Goal: Information Seeking & Learning: Learn about a topic

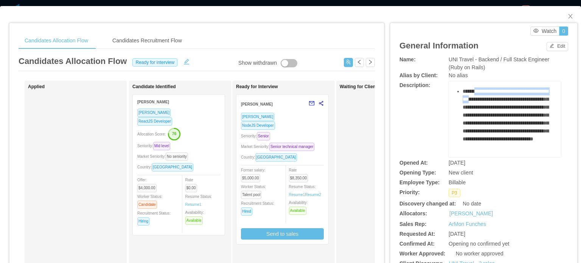
drag, startPoint x: 489, startPoint y: 114, endPoint x: 526, endPoint y: 130, distance: 40.3
click at [515, 126] on span "**********" at bounding box center [505, 114] width 86 height 53
click at [526, 130] on span "**********" at bounding box center [505, 114] width 86 height 53
drag, startPoint x: 484, startPoint y: 107, endPoint x: 507, endPoint y: 119, distance: 25.9
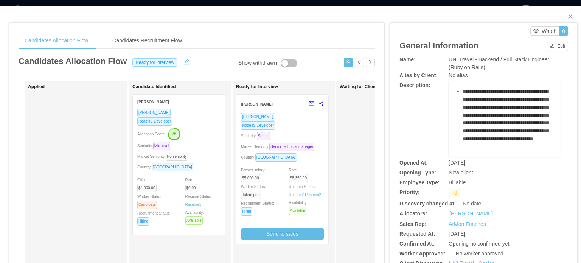
click at [494, 115] on span "**********" at bounding box center [505, 114] width 86 height 53
click at [507, 119] on span "**********" at bounding box center [505, 114] width 86 height 53
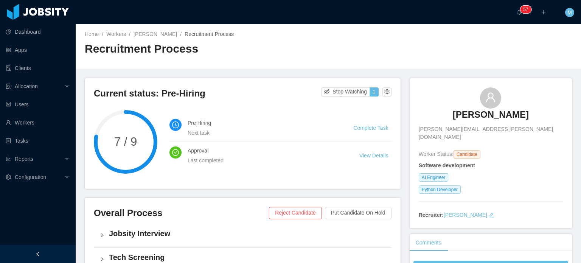
click at [493, 173] on div "AI Engineer" at bounding box center [491, 177] width 144 height 8
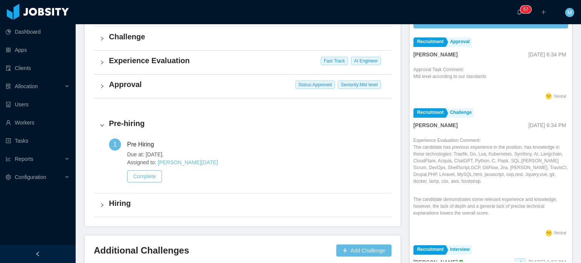
click at [459, 127] on li "Recruitment Challenge [PERSON_NAME] [DATE] 6:34 PM Experience Evaluation Commen…" at bounding box center [490, 173] width 155 height 137
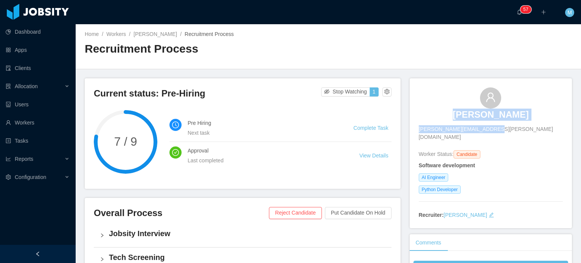
drag, startPoint x: 449, startPoint y: 124, endPoint x: 533, endPoint y: 130, distance: 83.7
click at [533, 130] on div "Jonathas Batista [EMAIL_ADDRESS][PERSON_NAME][DOMAIN_NAME]" at bounding box center [491, 114] width 144 height 54
drag, startPoint x: 527, startPoint y: 134, endPoint x: 447, endPoint y: 129, distance: 80.4
click at [447, 129] on div "Jonathas Batista batista.jonathas@gmail.com Worker Status: Candidate Software d…" at bounding box center [491, 153] width 144 height 132
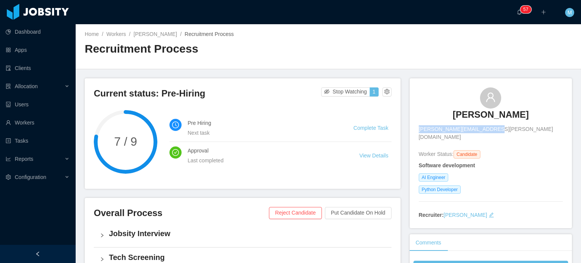
copy span "[PERSON_NAME][EMAIL_ADDRESS][PERSON_NAME][DOMAIN_NAME]"
click at [461, 119] on h3 "[PERSON_NAME]" at bounding box center [491, 115] width 76 height 12
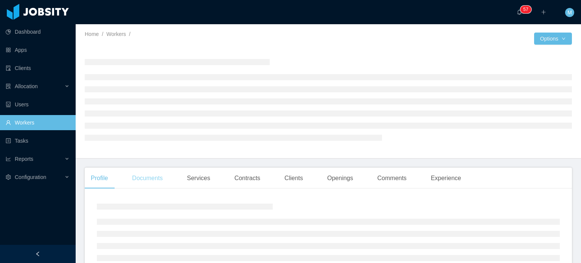
click at [157, 183] on div "Documents" at bounding box center [147, 177] width 43 height 21
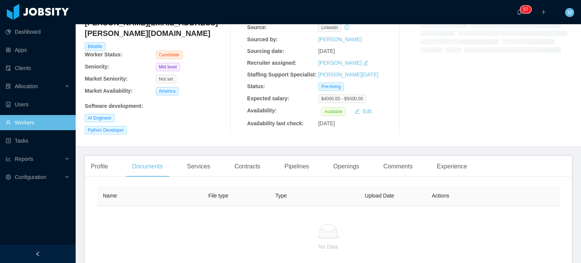
scroll to position [126, 0]
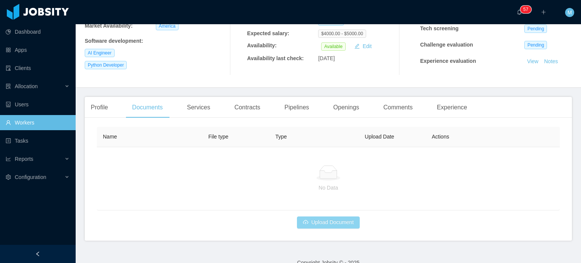
click at [346, 219] on button "Upload Document" at bounding box center [328, 222] width 63 height 12
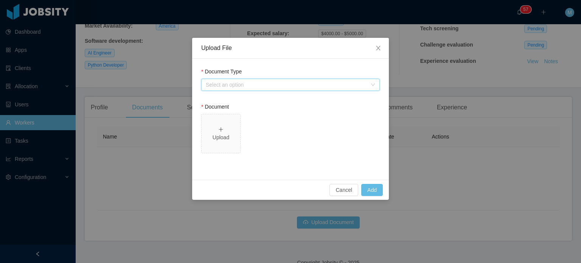
click at [316, 80] on div "Select an option" at bounding box center [288, 84] width 164 height 11
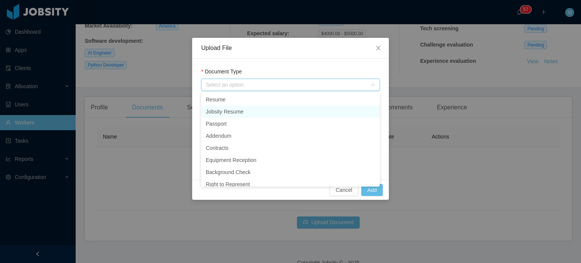
click at [262, 108] on li "Jobsity Resume" at bounding box center [290, 111] width 178 height 12
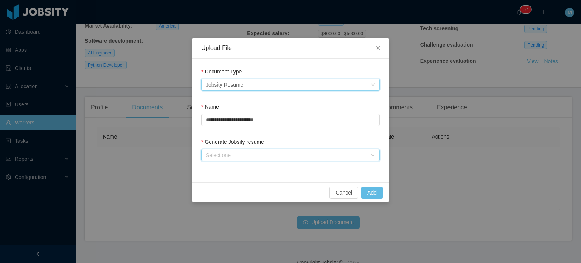
click at [296, 158] on div "Select one" at bounding box center [288, 154] width 164 height 11
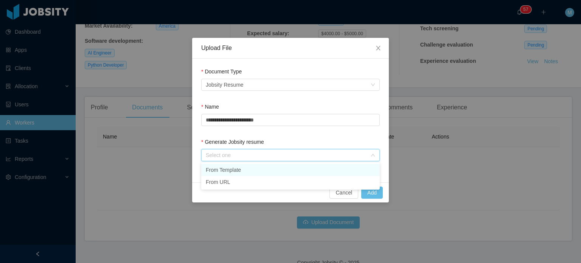
click at [296, 164] on li "From Template" at bounding box center [290, 170] width 178 height 12
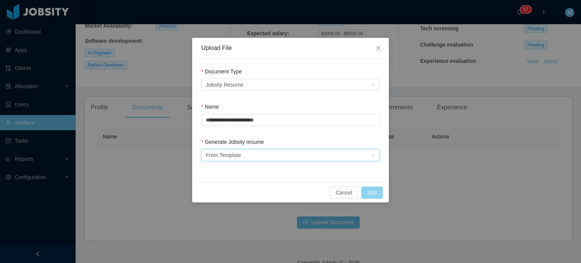
click at [374, 186] on button "Add" at bounding box center [372, 192] width 22 height 12
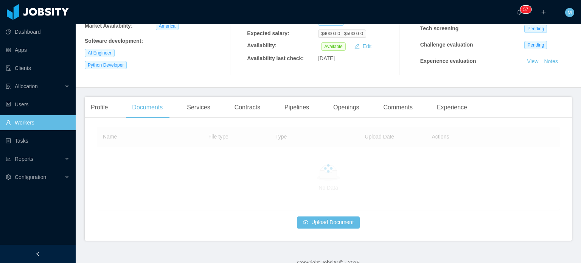
click at [363, 195] on div at bounding box center [328, 169] width 463 height 84
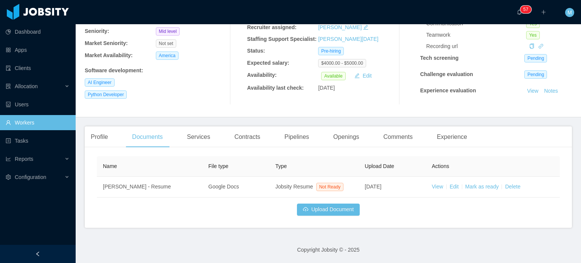
scroll to position [95, 0]
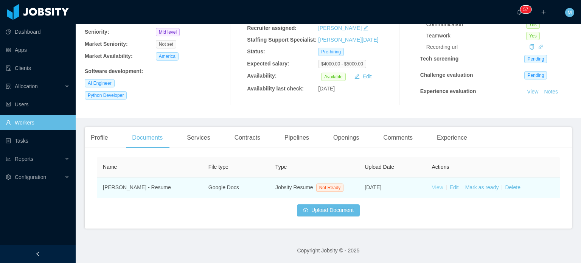
click at [432, 186] on link "View" at bounding box center [437, 187] width 11 height 6
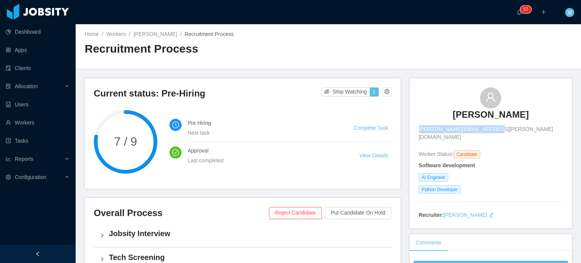
drag, startPoint x: 485, startPoint y: 130, endPoint x: 549, endPoint y: 130, distance: 64.3
click at [549, 130] on div "Jonathas Batista batista.jonathas@gmail.com" at bounding box center [491, 114] width 144 height 54
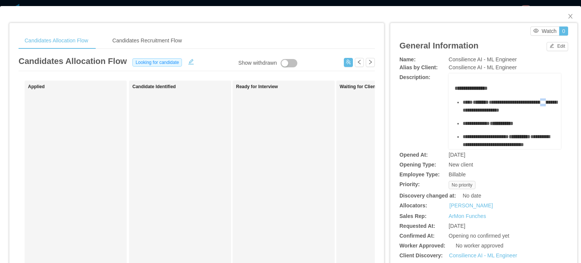
click at [479, 110] on span "**********" at bounding box center [509, 105] width 95 height 13
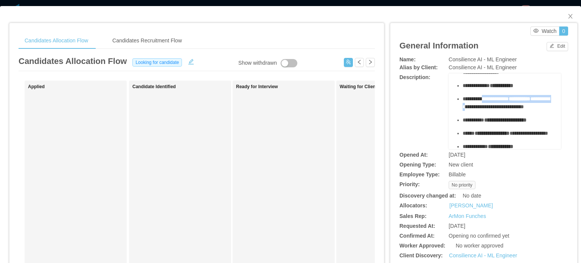
drag, startPoint x: 483, startPoint y: 99, endPoint x: 484, endPoint y: 109, distance: 9.1
click at [484, 109] on div "**********" at bounding box center [508, 103] width 93 height 16
click at [484, 109] on span "**********" at bounding box center [505, 102] width 87 height 13
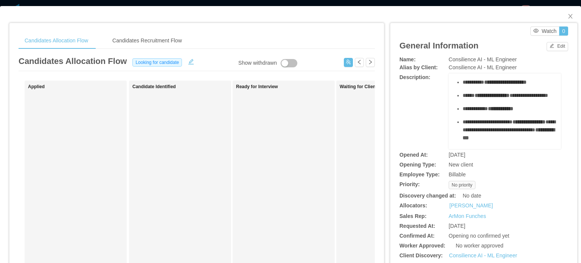
drag, startPoint x: 483, startPoint y: 91, endPoint x: 492, endPoint y: 105, distance: 16.5
click at [491, 104] on ul "**********" at bounding box center [504, 180] width 101 height 315
click at [492, 98] on span "**********" at bounding box center [491, 95] width 35 height 5
click at [482, 115] on ul "**********" at bounding box center [504, 180] width 101 height 315
click at [482, 116] on ul "**********" at bounding box center [504, 180] width 101 height 315
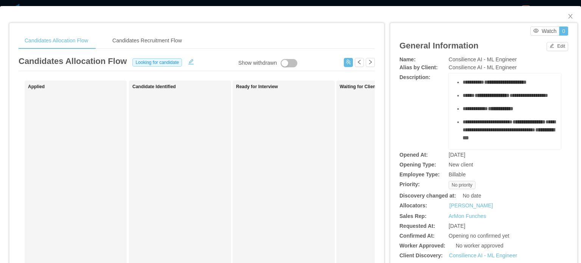
click at [483, 111] on span "**********" at bounding box center [474, 108] width 25 height 5
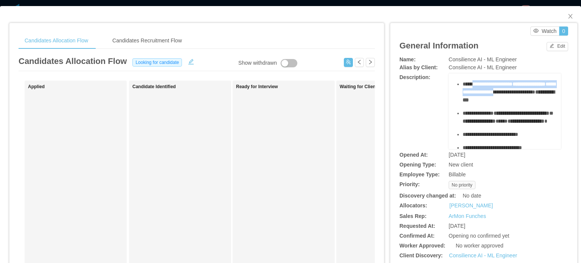
drag, startPoint x: 471, startPoint y: 103, endPoint x: 478, endPoint y: 115, distance: 13.7
click at [478, 104] on div "**********" at bounding box center [508, 92] width 93 height 24
click at [478, 95] on span "**********" at bounding box center [508, 87] width 93 height 13
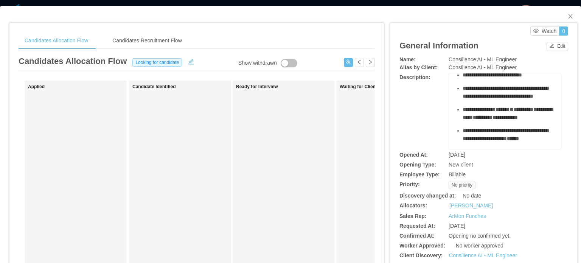
scroll to position [189, 0]
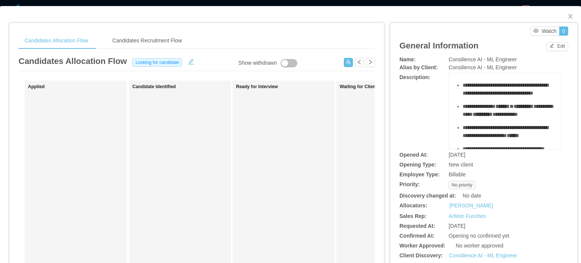
drag, startPoint x: 476, startPoint y: 88, endPoint x: 484, endPoint y: 105, distance: 18.3
click at [484, 105] on ul "**********" at bounding box center [504, 66] width 101 height 315
click at [484, 61] on span "**********" at bounding box center [490, 58] width 56 height 5
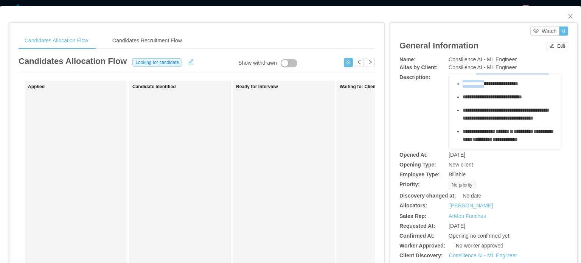
scroll to position [151, 0]
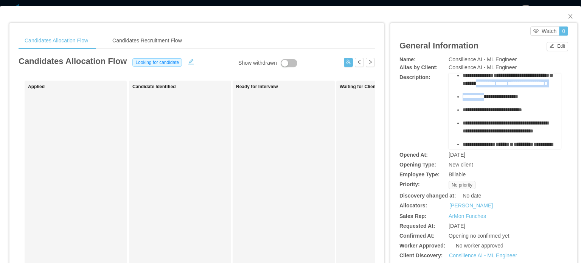
click at [484, 86] on span "**********" at bounding box center [478, 83] width 33 height 5
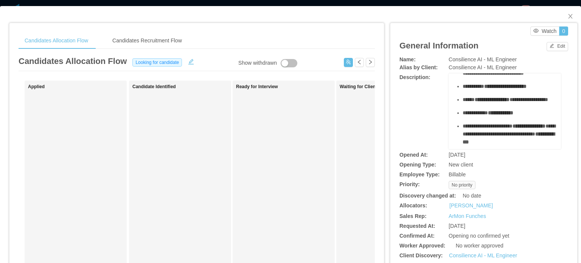
scroll to position [0, 0]
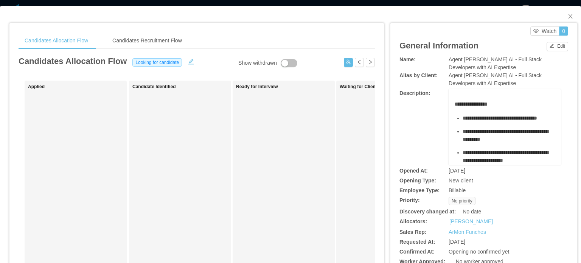
drag, startPoint x: 498, startPoint y: 120, endPoint x: 503, endPoint y: 128, distance: 8.8
click at [501, 122] on div "**********" at bounding box center [508, 118] width 93 height 8
click at [503, 122] on div "**********" at bounding box center [508, 118] width 93 height 8
drag, startPoint x: 496, startPoint y: 144, endPoint x: 509, endPoint y: 150, distance: 14.4
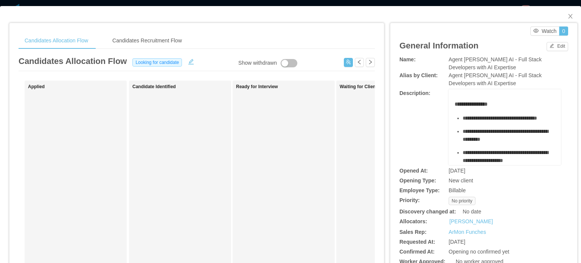
click at [503, 142] on span "**********" at bounding box center [504, 135] width 85 height 13
click at [512, 143] on div "**********" at bounding box center [508, 135] width 93 height 16
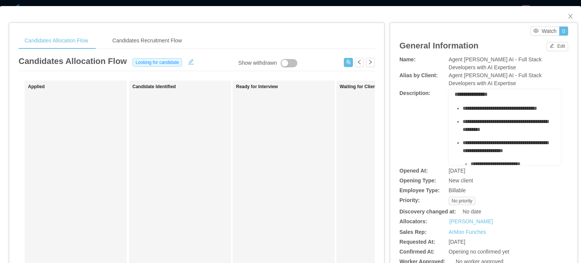
scroll to position [38, 0]
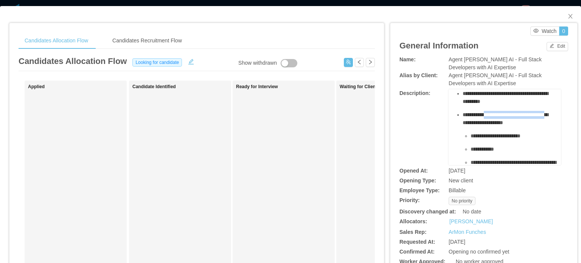
drag, startPoint x: 485, startPoint y: 124, endPoint x: 495, endPoint y: 135, distance: 13.9
click at [495, 127] on div "**********" at bounding box center [508, 119] width 93 height 16
drag, startPoint x: 470, startPoint y: 122, endPoint x: 492, endPoint y: 137, distance: 26.6
click at [492, 127] on div "**********" at bounding box center [508, 119] width 93 height 16
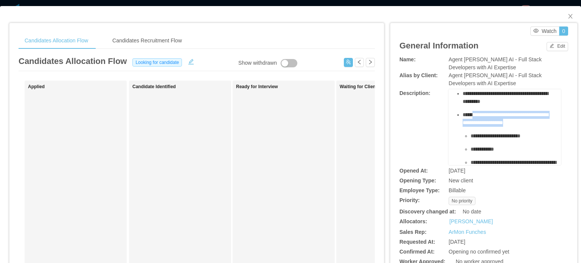
click at [492, 127] on div "**********" at bounding box center [508, 119] width 93 height 16
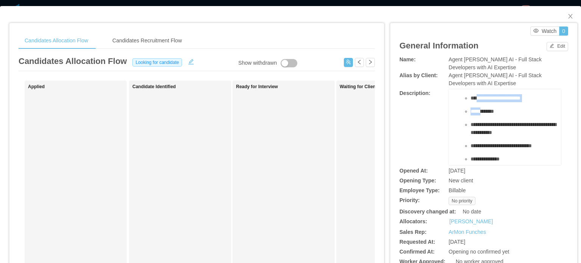
drag, startPoint x: 475, startPoint y: 117, endPoint x: 488, endPoint y: 132, distance: 19.6
click at [488, 132] on ul "**********" at bounding box center [504, 137] width 101 height 196
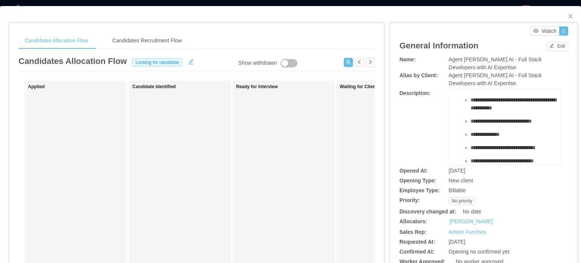
scroll to position [113, 0]
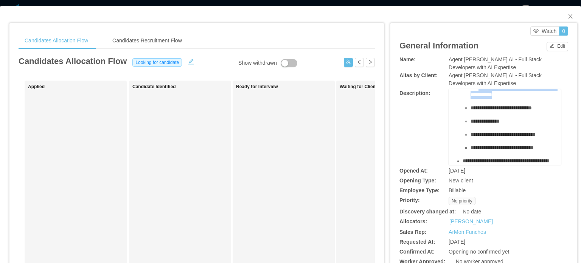
drag, startPoint x: 476, startPoint y: 106, endPoint x: 482, endPoint y: 127, distance: 21.8
click at [482, 127] on ul "**********" at bounding box center [504, 99] width 101 height 196
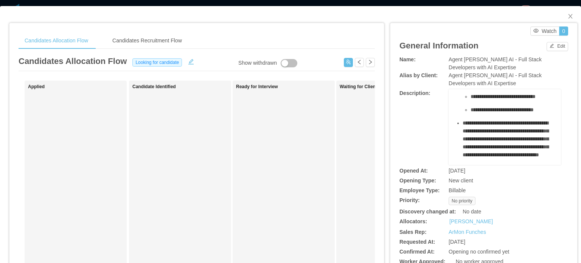
drag, startPoint x: 482, startPoint y: 129, endPoint x: 487, endPoint y: 138, distance: 10.4
click at [484, 136] on ul "**********" at bounding box center [504, 61] width 101 height 196
click at [488, 112] on span "**********" at bounding box center [501, 109] width 63 height 5
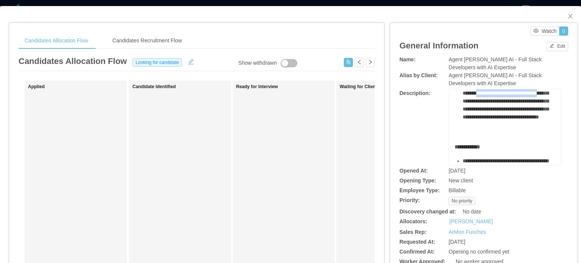
drag, startPoint x: 488, startPoint y: 136, endPoint x: 488, endPoint y: 141, distance: 4.9
click at [488, 119] on span "**********" at bounding box center [505, 100] width 86 height 37
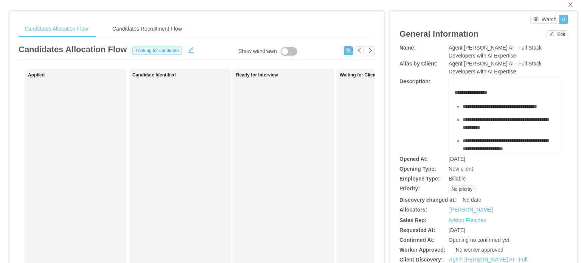
scroll to position [0, 0]
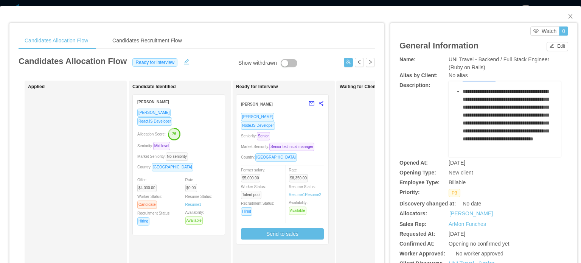
scroll to position [283, 0]
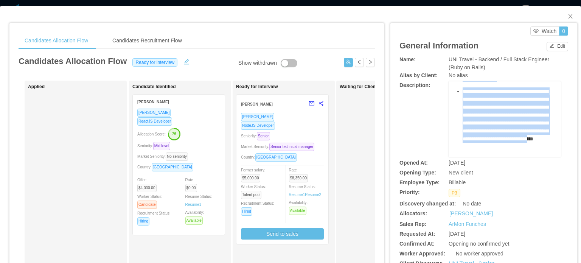
drag, startPoint x: 450, startPoint y: 95, endPoint x: 535, endPoint y: 125, distance: 89.9
click at [535, 125] on div "**********" at bounding box center [504, 34] width 101 height 245
copy div "**********"
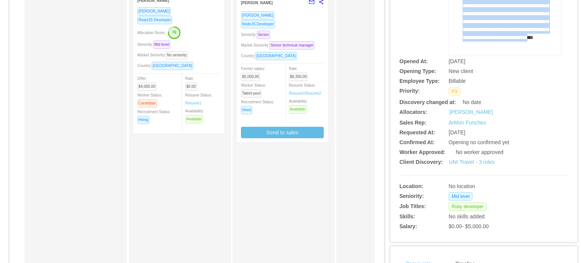
scroll to position [113, 0]
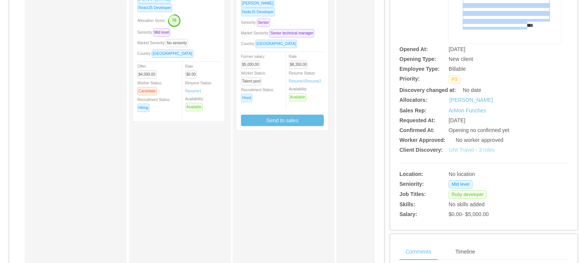
click at [474, 151] on link "UNI Travel - 3 roles" at bounding box center [472, 150] width 46 height 6
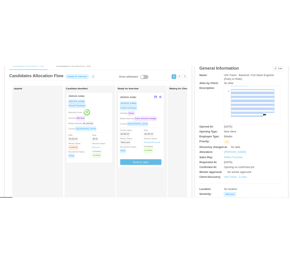
scroll to position [0, 0]
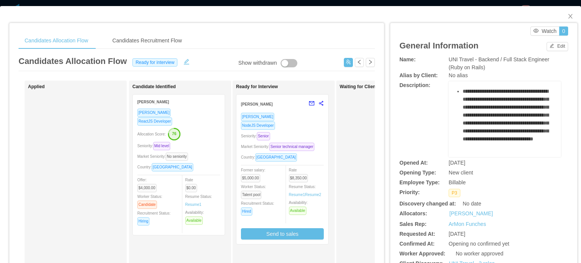
click at [511, 67] on div "UNI Travel - Backend / Full Stack Engineer (Ruby on Rails)" at bounding box center [504, 64] width 112 height 16
drag, startPoint x: 474, startPoint y: 59, endPoint x: 479, endPoint y: 72, distance: 13.4
click at [479, 72] on div "**********" at bounding box center [483, 195] width 169 height 278
click at [480, 67] on div "UNI Travel - Backend / Full Stack Engineer (Ruby on Rails)" at bounding box center [504, 64] width 112 height 16
drag, startPoint x: 481, startPoint y: 68, endPoint x: 473, endPoint y: 60, distance: 10.7
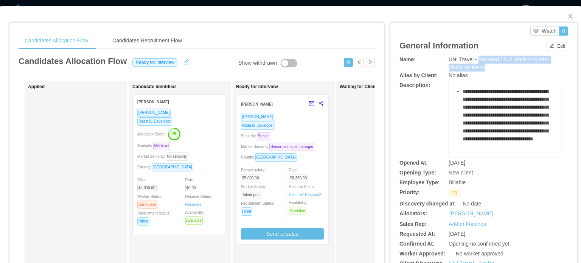
click at [473, 60] on div "UNI Travel - Backend / Full Stack Engineer (Ruby on Rails)" at bounding box center [504, 64] width 112 height 16
click at [450, 63] on span "UNI Travel - Backend / Full Stack Engineer (Ruby on Rails)" at bounding box center [498, 63] width 101 height 14
drag, startPoint x: 443, startPoint y: 61, endPoint x: 488, endPoint y: 68, distance: 45.5
click at [488, 68] on div "Name: UNI Travel - Backend / Full Stack Engineer (Ruby on Rails)" at bounding box center [483, 64] width 169 height 16
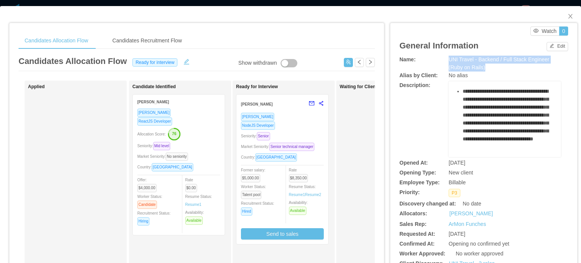
copy div "UNI Travel - Backend / Full Stack Engineer (Ruby on Rails)"
click at [514, 178] on div "**********" at bounding box center [483, 195] width 169 height 278
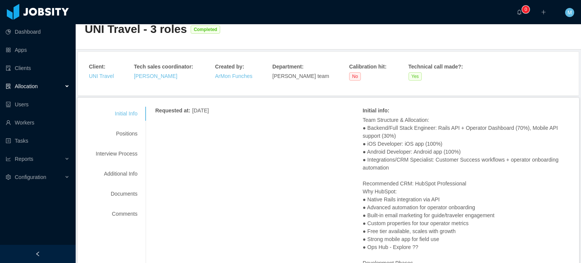
scroll to position [38, 0]
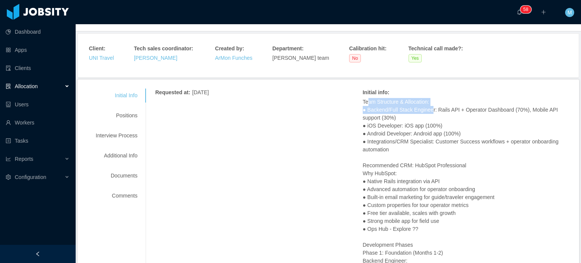
drag, startPoint x: 363, startPoint y: 101, endPoint x: 431, endPoint y: 112, distance: 68.1
click at [431, 112] on p "Team Structure & Allocation: ● Backend/Full Stack Engineer: Rails API + Operato…" at bounding box center [466, 209] width 207 height 222
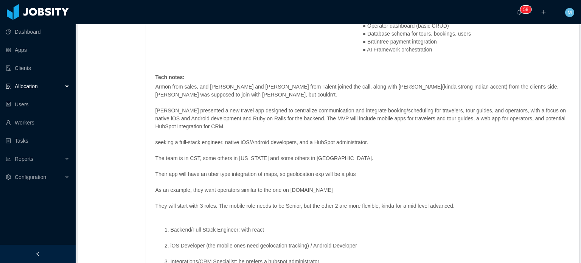
scroll to position [302, 0]
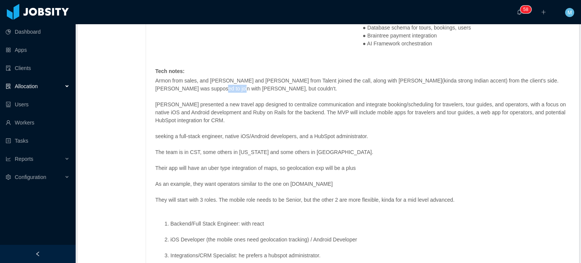
drag, startPoint x: 199, startPoint y: 90, endPoint x: 235, endPoint y: 91, distance: 35.9
click at [233, 90] on p "Armon from sales, and [PERSON_NAME] and [PERSON_NAME] from Talent joined the ca…" at bounding box center [362, 85] width 415 height 16
click at [235, 91] on p "Armon from sales, and [PERSON_NAME] and [PERSON_NAME] from Talent joined the ca…" at bounding box center [362, 85] width 415 height 16
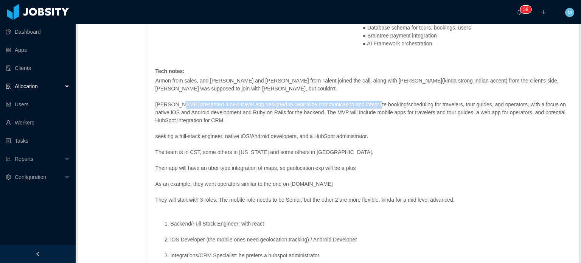
drag, startPoint x: 175, startPoint y: 104, endPoint x: 370, endPoint y: 105, distance: 194.3
click at [370, 105] on p "[PERSON_NAME] presented a new travel app designed to centralize communication a…" at bounding box center [362, 113] width 415 height 24
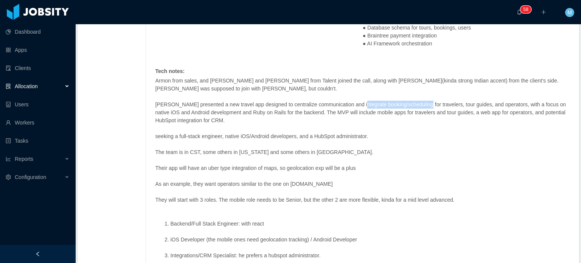
drag, startPoint x: 376, startPoint y: 106, endPoint x: 420, endPoint y: 106, distance: 44.6
click at [420, 106] on p "[PERSON_NAME] presented a new travel app designed to centralize communication a…" at bounding box center [362, 113] width 415 height 24
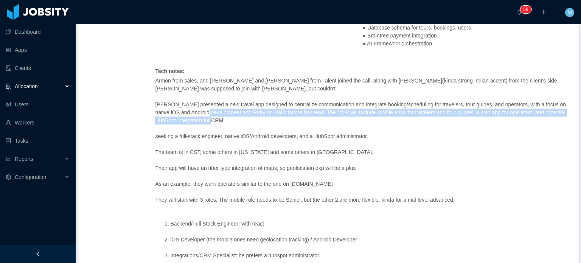
drag, startPoint x: 202, startPoint y: 111, endPoint x: 322, endPoint y: 121, distance: 121.0
click at [322, 121] on p "[PERSON_NAME] presented a new travel app designed to centralize communication a…" at bounding box center [362, 113] width 415 height 24
click at [302, 113] on p "[PERSON_NAME] presented a new travel app designed to centralize communication a…" at bounding box center [362, 113] width 415 height 24
click at [277, 112] on p "[PERSON_NAME] presented a new travel app designed to centralize communication a…" at bounding box center [362, 113] width 415 height 24
drag, startPoint x: 309, startPoint y: 113, endPoint x: 332, endPoint y: 121, distance: 24.5
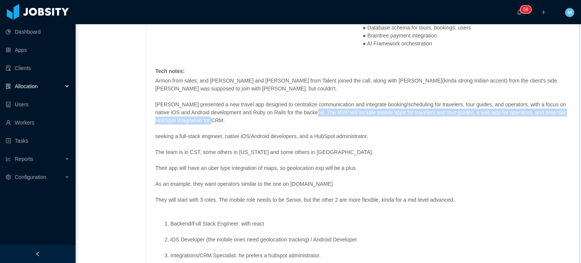
click at [332, 121] on p "[PERSON_NAME] presented a new travel app designed to centralize communication a…" at bounding box center [362, 113] width 415 height 24
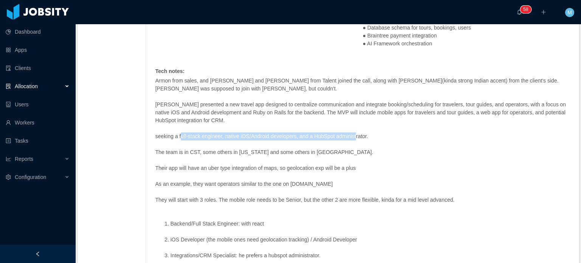
drag, startPoint x: 178, startPoint y: 136, endPoint x: 353, endPoint y: 135, distance: 174.3
click at [353, 135] on p "seeking a full-stack engineer, native iOS/Android developers, and a HubSpot adm…" at bounding box center [362, 136] width 415 height 8
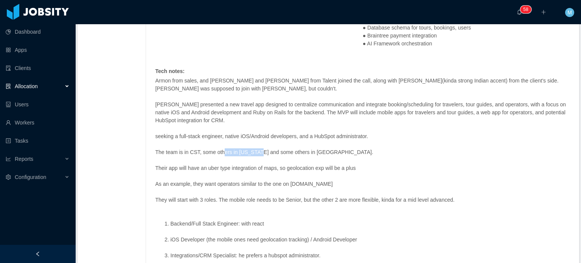
drag, startPoint x: 250, startPoint y: 155, endPoint x: 264, endPoint y: 156, distance: 14.0
click at [256, 156] on div "Armon from sales, and [PERSON_NAME] and [PERSON_NAME] from Talent joined the ca…" at bounding box center [362, 179] width 415 height 204
click at [264, 156] on div "Armon from sales, and [PERSON_NAME] and [PERSON_NAME] from Talent joined the ca…" at bounding box center [362, 179] width 415 height 204
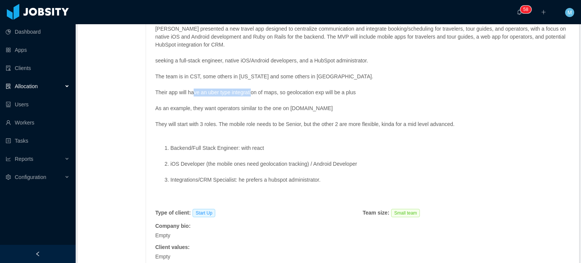
drag, startPoint x: 191, startPoint y: 95, endPoint x: 289, endPoint y: 95, distance: 98.3
click at [289, 95] on p "Their app will have an uber type integration of maps, so geolocation exp will b…" at bounding box center [362, 92] width 415 height 8
drag, startPoint x: 186, startPoint y: 111, endPoint x: 239, endPoint y: 109, distance: 53.4
click at [238, 109] on p "As an example, they want operators similar to the one on [DOMAIN_NAME]" at bounding box center [362, 108] width 415 height 8
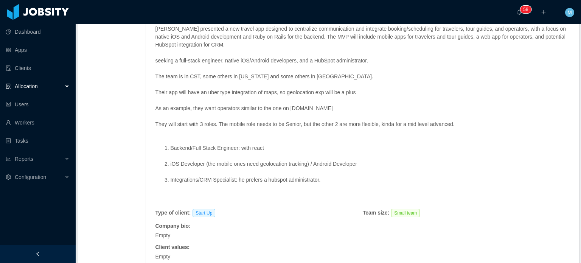
click at [240, 109] on p "As an example, they want operators similar to the one on [DOMAIN_NAME]" at bounding box center [362, 108] width 415 height 8
drag, startPoint x: 157, startPoint y: 105, endPoint x: 236, endPoint y: 107, distance: 78.6
click at [236, 107] on p "As an example, they want operators similar to the one on [DOMAIN_NAME]" at bounding box center [362, 108] width 415 height 8
drag, startPoint x: 173, startPoint y: 123, endPoint x: 262, endPoint y: 123, distance: 88.8
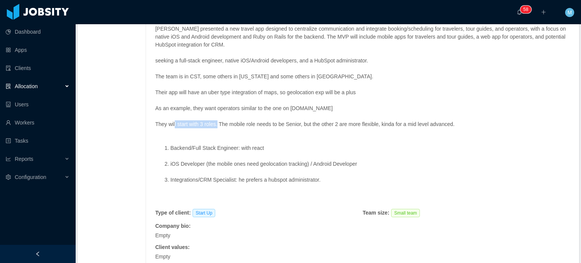
click at [256, 123] on p "They will start with 3 roles. The mobile role needs to be Senior, but the other…" at bounding box center [362, 124] width 415 height 8
click at [278, 123] on p "They will start with 3 roles. The mobile role needs to be Senior, but the other…" at bounding box center [362, 124] width 415 height 8
drag, startPoint x: 215, startPoint y: 124, endPoint x: 282, endPoint y: 127, distance: 67.0
click at [276, 126] on p "They will start with 3 roles. The mobile role needs to be Senior, but the other…" at bounding box center [362, 124] width 415 height 8
click at [289, 127] on p "They will start with 3 roles. The mobile role needs to be Senior, but the other…" at bounding box center [362, 124] width 415 height 8
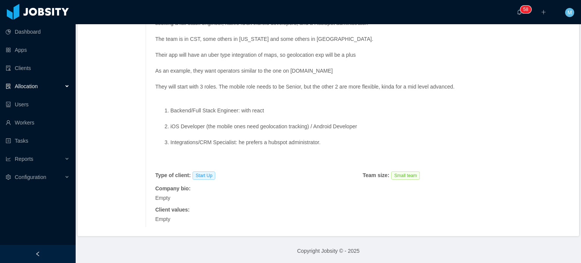
scroll to position [416, 0]
click at [344, 125] on li "iOS Developer (the mobile ones need geolocation tracking) / Android Developer" at bounding box center [370, 126] width 400 height 8
click at [349, 125] on li "iOS Developer (the mobile ones need geolocation tracking) / Android Developer" at bounding box center [370, 126] width 400 height 8
drag, startPoint x: 286, startPoint y: 143, endPoint x: 272, endPoint y: 143, distance: 14.0
click at [272, 143] on li "Integrations/CRM Specialist: he prefers a hubspot administrator." at bounding box center [370, 142] width 400 height 8
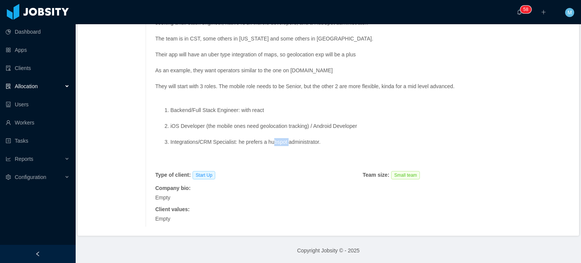
click at [271, 143] on li "Integrations/CRM Specialist: he prefers a hubspot administrator." at bounding box center [370, 142] width 400 height 8
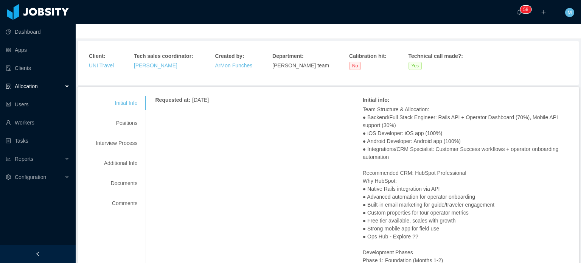
scroll to position [0, 0]
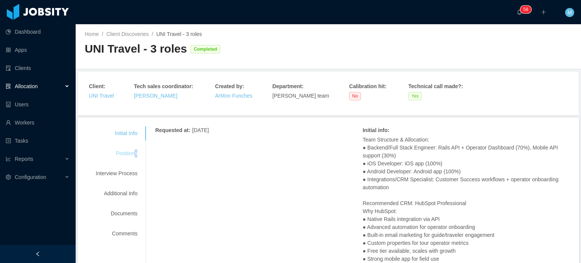
click at [134, 150] on div "Positions" at bounding box center [117, 153] width 60 height 14
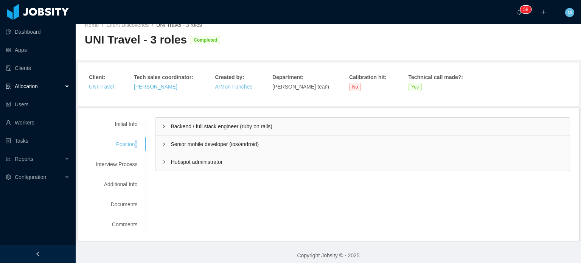
scroll to position [14, 0]
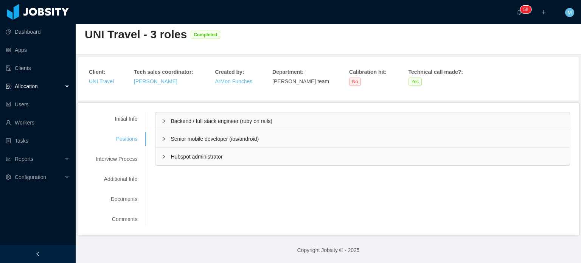
click at [161, 120] on icon "icon: right" at bounding box center [163, 121] width 5 height 5
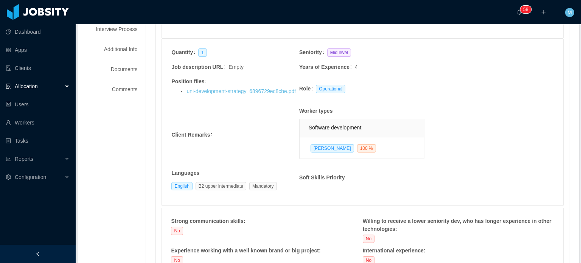
scroll to position [128, 0]
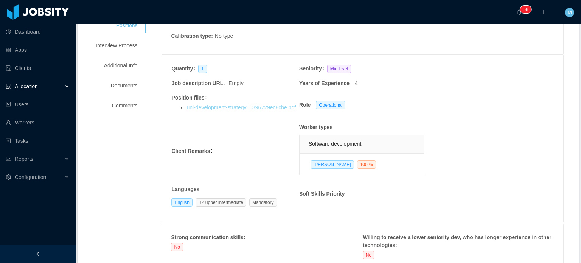
click at [264, 109] on link "uni-development-strategy_6896729ec8cbe.pdf" at bounding box center [240, 107] width 109 height 6
click at [278, 105] on link "uni-development-strategy_6896729ec8cbe.pdf" at bounding box center [240, 107] width 109 height 6
click at [274, 108] on link "uni-development-strategy_6896729ec8cbe.pdf" at bounding box center [240, 107] width 109 height 6
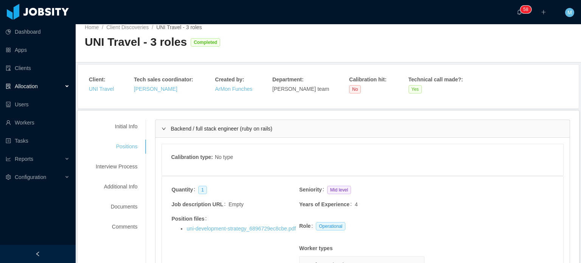
scroll to position [0, 0]
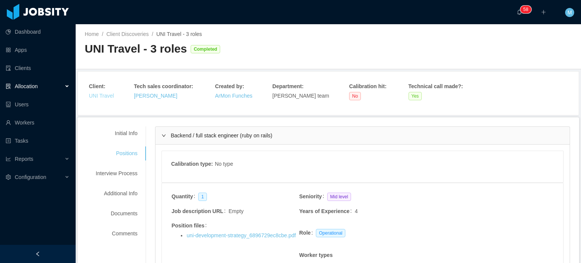
click at [106, 93] on link "UNI Travel" at bounding box center [101, 96] width 25 height 6
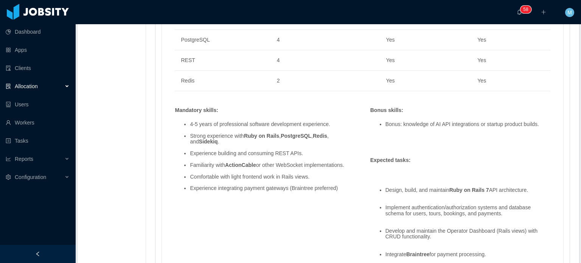
scroll to position [605, 0]
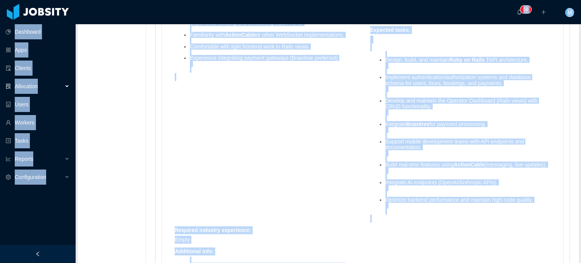
copy section "Dashboard Apps Clients Allocation Users Workers Tasks Reports Configuration ···…"
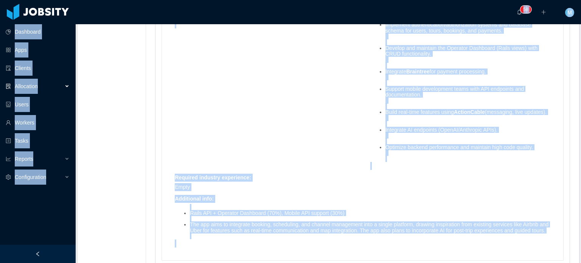
scroll to position [736, 0]
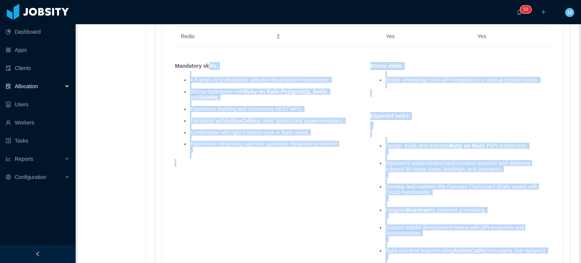
scroll to position [471, 0]
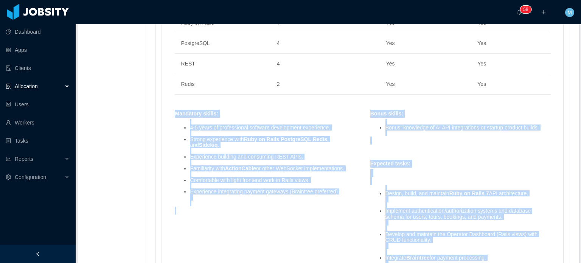
drag, startPoint x: 289, startPoint y: 157, endPoint x: 170, endPoint y: 112, distance: 127.2
click at [169, 113] on div "Skills : Skill Years Notes Deal Breaker Mandatory Ruby on Rails 4 Yes Yes Postg…" at bounding box center [362, 210] width 391 height 454
copy div "Mandatory skills : 4-5 years of professional software development experience. S…"
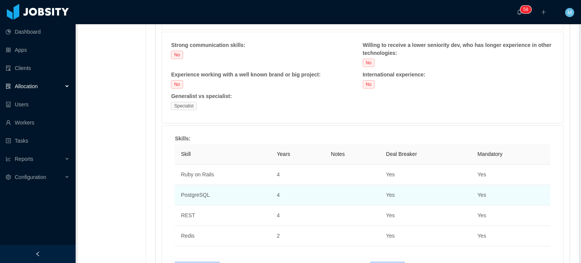
scroll to position [320, 0]
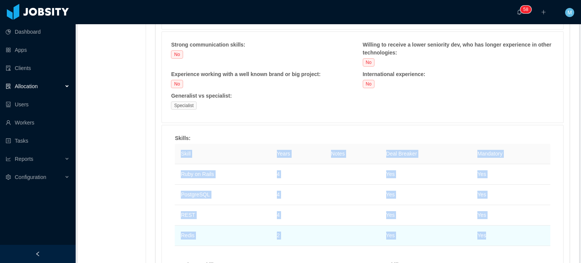
drag, startPoint x: 173, startPoint y: 169, endPoint x: 487, endPoint y: 231, distance: 320.2
click at [487, 231] on div "Skill Years Notes Deal Breaker Mandatory Ruby on Rails 4 Yes Yes PostgreSQL 4 Y…" at bounding box center [362, 195] width 383 height 102
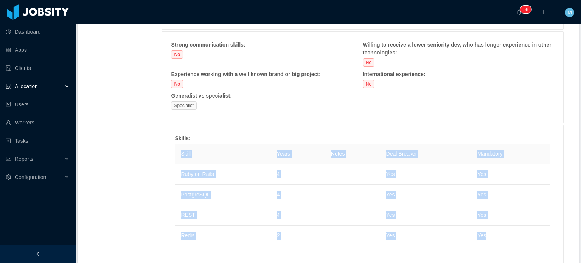
copy table "Skill Years Notes Deal Breaker Mandatory Ruby on Rails 4 Yes Yes PostgreSQL 4 Y…"
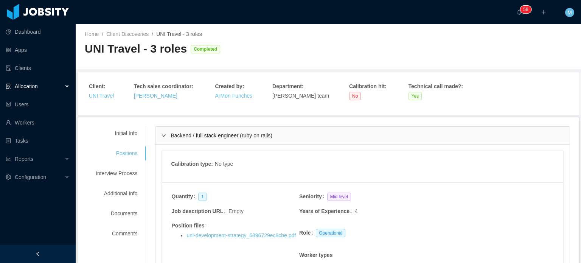
scroll to position [0, 0]
click at [123, 135] on div "Initial Info" at bounding box center [117, 133] width 60 height 14
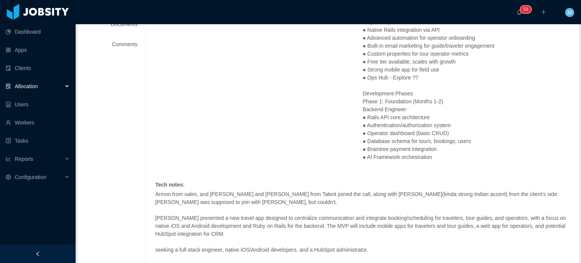
click at [234, 143] on div "Requested at : August 8, 2025 Initial info : Team Structure & Allocation: ● Bac…" at bounding box center [362, 195] width 415 height 516
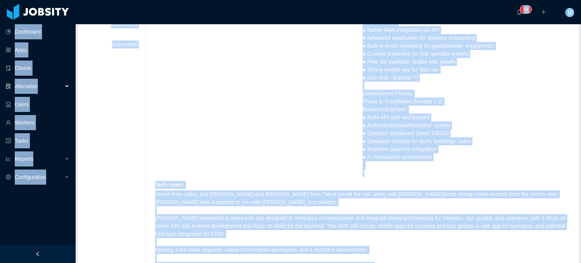
copy section "Loremipsu Dolo Sitamet Consectetu Adipi Elitsed Doeiu Tempori Utlaboreetdol ···…"
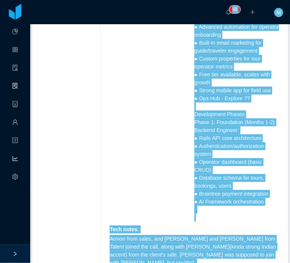
scroll to position [326, 0]
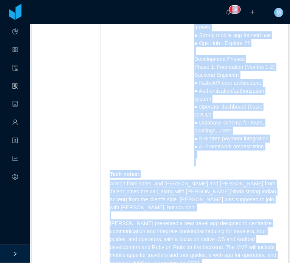
click at [173, 127] on div "Requested at : August 8, 2025 Initial info : Team Structure & Allocation: ● Bac…" at bounding box center [194, 176] width 169 height 707
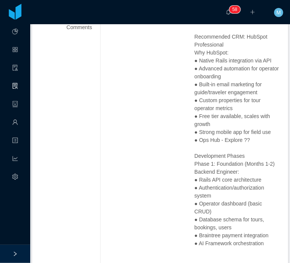
scroll to position [215, 0]
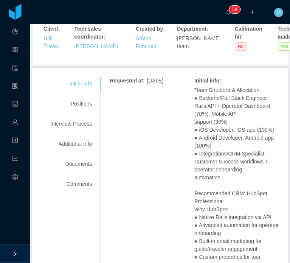
scroll to position [64, 0]
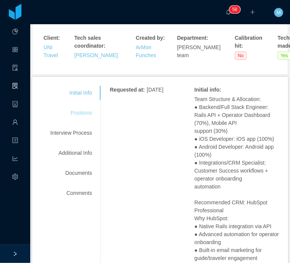
click at [78, 112] on div "Positions" at bounding box center [71, 113] width 60 height 14
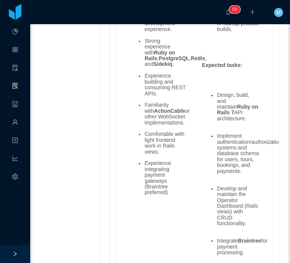
scroll to position [668, 0]
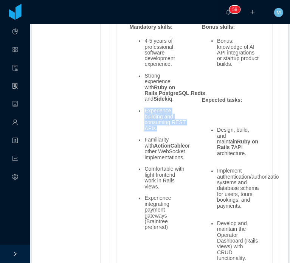
drag, startPoint x: 169, startPoint y: 132, endPoint x: 141, endPoint y: 116, distance: 32.8
click at [141, 116] on ul "4-5 years of professional software development experience. Strong experience wi…" at bounding box center [157, 138] width 57 height 210
copy li "Experience building and consuming REST APIs."
drag, startPoint x: 140, startPoint y: 151, endPoint x: 186, endPoint y: 161, distance: 46.7
click at [186, 161] on div "4-5 years of professional software development experience. Strong experience wi…" at bounding box center [158, 142] width 65 height 218
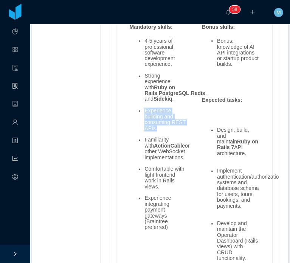
copy li "ActionCable or other WebSocket implementations."
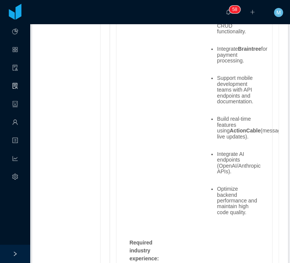
scroll to position [907, 0]
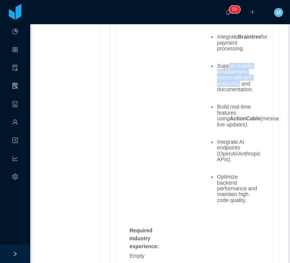
drag, startPoint x: 226, startPoint y: 68, endPoint x: 241, endPoint y: 90, distance: 27.1
click at [241, 90] on li "Support mobile development teams with API endpoints and documentation." at bounding box center [238, 80] width 42 height 35
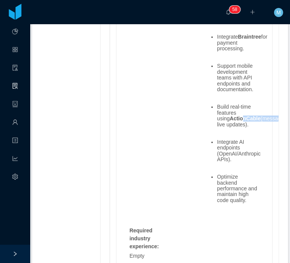
drag, startPoint x: 226, startPoint y: 116, endPoint x: 234, endPoint y: 129, distance: 14.1
click at [234, 129] on li "Build real-time features using ActionCable (messaging, live updates)." at bounding box center [238, 118] width 42 height 29
drag, startPoint x: 225, startPoint y: 124, endPoint x: 238, endPoint y: 133, distance: 15.5
click at [238, 133] on li "Build real-time features using ActionCable (messaging, live updates)." at bounding box center [238, 118] width 42 height 29
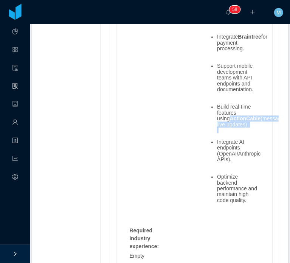
drag, startPoint x: 238, startPoint y: 133, endPoint x: 230, endPoint y: 124, distance: 11.8
click at [238, 133] on li "Build real-time features using ActionCable (messaging, live updates)." at bounding box center [238, 118] width 42 height 29
click at [230, 119] on strong "ActionCable" at bounding box center [245, 118] width 31 height 6
click at [230, 118] on strong "ActionCable" at bounding box center [245, 118] width 31 height 6
drag, startPoint x: 214, startPoint y: 118, endPoint x: 246, endPoint y: 128, distance: 33.1
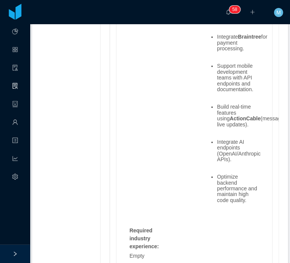
click at [246, 128] on li "Build real-time features using ActionCable (messaging, live updates)." at bounding box center [238, 118] width 42 height 29
copy li "ActionCable (messaging, live updates)."
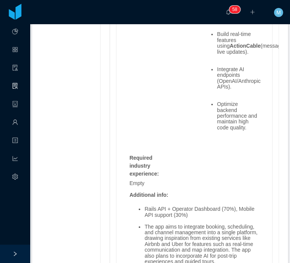
scroll to position [983, 0]
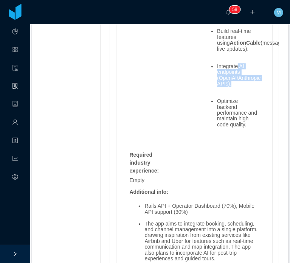
drag, startPoint x: 234, startPoint y: 68, endPoint x: 236, endPoint y: 87, distance: 18.7
click at [236, 87] on li "Integrate AI endpoints (OpenAI/Anthropic APIs)." at bounding box center [238, 78] width 42 height 29
drag, startPoint x: 234, startPoint y: 70, endPoint x: 237, endPoint y: 92, distance: 22.1
click at [237, 92] on li "Integrate AI endpoints (OpenAI/Anthropic APIs)." at bounding box center [238, 78] width 42 height 29
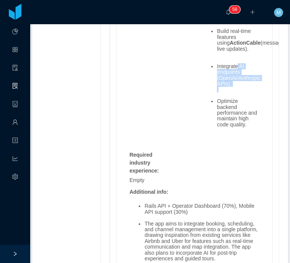
click at [237, 92] on li "Integrate AI endpoints (OpenAI/Anthropic APIs)." at bounding box center [238, 78] width 42 height 29
drag, startPoint x: 234, startPoint y: 88, endPoint x: 215, endPoint y: 69, distance: 27.8
click at [217, 69] on li "Integrate AI endpoints (OpenAI/Anthropic APIs)." at bounding box center [238, 78] width 42 height 29
copy li "ntegrate AI endpoints (OpenAI/Anthropic APIs)."
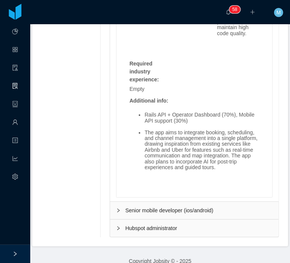
scroll to position [1090, 0]
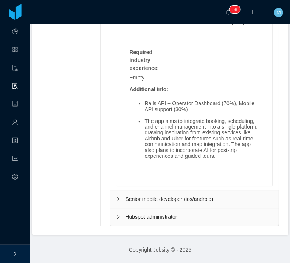
drag, startPoint x: 153, startPoint y: 124, endPoint x: 200, endPoint y: 153, distance: 55.5
click at [183, 148] on li "The app aims to integrate booking, scheduling, and channel management into a si…" at bounding box center [201, 138] width 115 height 41
click at [200, 153] on li "The app aims to integrate booking, scheduling, and channel management into a si…" at bounding box center [201, 138] width 115 height 41
click at [180, 169] on div "Rails API + Operator Dashboard (70%), Mobile API support (30%) The app aims to …" at bounding box center [195, 134] width 138 height 78
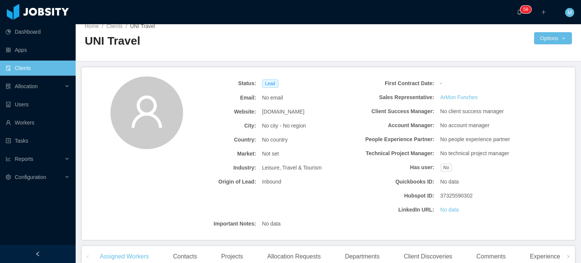
scroll to position [4, 0]
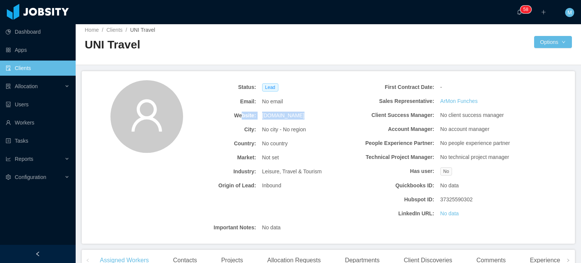
drag, startPoint x: 301, startPoint y: 118, endPoint x: 241, endPoint y: 113, distance: 59.9
click at [241, 113] on div "Website: [DOMAIN_NAME]" at bounding box center [259, 116] width 178 height 14
click at [280, 116] on span "[DOMAIN_NAME]" at bounding box center [283, 116] width 42 height 8
drag, startPoint x: 260, startPoint y: 116, endPoint x: 296, endPoint y: 116, distance: 36.3
click at [296, 116] on div "[DOMAIN_NAME]" at bounding box center [303, 116] width 89 height 14
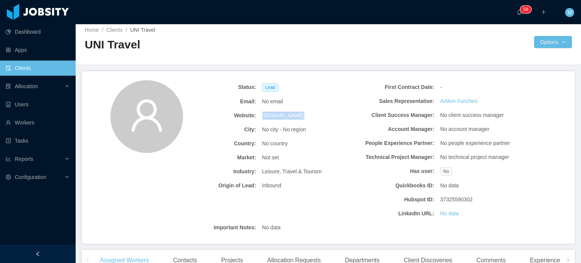
copy span "[DOMAIN_NAME]"
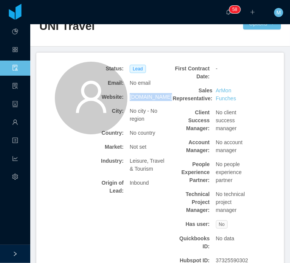
scroll to position [0, 0]
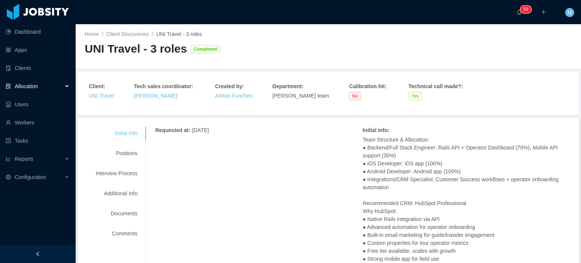
click at [304, 134] on div "Requested at : [DATE]" at bounding box center [258, 130] width 207 height 9
click at [135, 157] on div "Positions" at bounding box center [117, 153] width 60 height 14
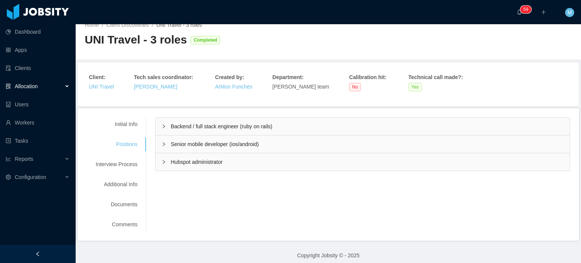
scroll to position [14, 0]
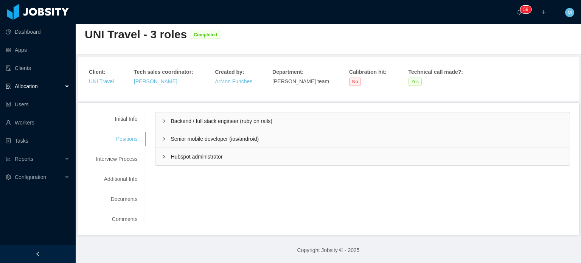
click at [163, 119] on icon "icon: right" at bounding box center [163, 121] width 5 height 5
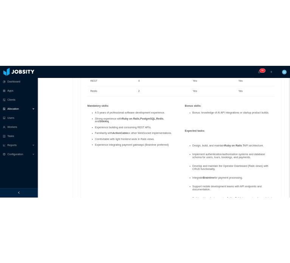
scroll to position [506, 0]
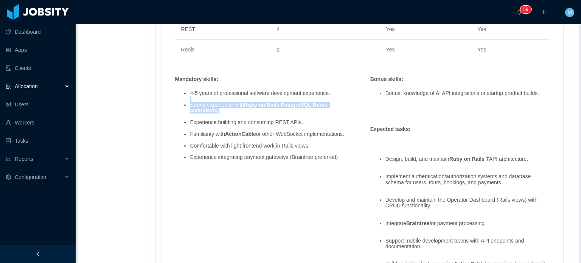
drag, startPoint x: 212, startPoint y: 98, endPoint x: 295, endPoint y: 109, distance: 84.0
click at [295, 109] on ul "4-5 years of professional software development experience. Strong experience wi…" at bounding box center [265, 128] width 180 height 87
click at [295, 109] on li "Strong experience with Ruby on Rails , PostgreSQL , Redis , and Sidekiq ." at bounding box center [272, 108] width 165 height 12
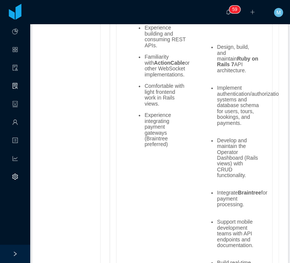
scroll to position [752, 0]
click at [194, 141] on div "Expected tasks : Design, build, and maintain Ruby on Rails 7 API architecture. …" at bounding box center [230, 197] width 73 height 369
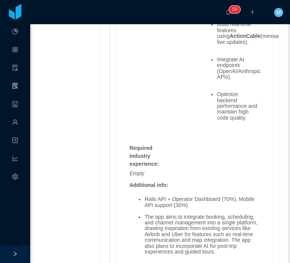
scroll to position [941, 0]
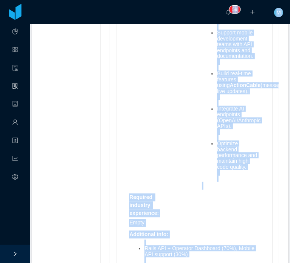
copy section "Loremipsu Dolo Sitamet Consectetu Adipi Elitsed Doeiu Tempori Utlaboreetdol ···…"
